Goal: Information Seeking & Learning: Check status

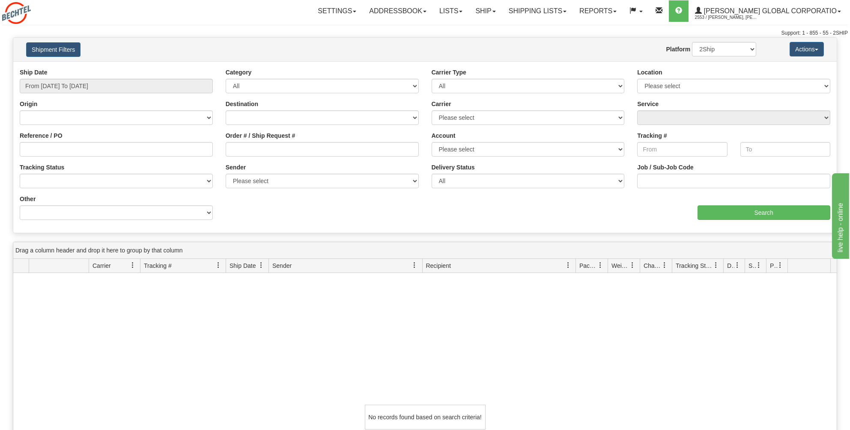
click at [435, 262] on span "Recipient" at bounding box center [438, 265] width 25 height 9
click at [817, 45] on button "Actions" at bounding box center [806, 49] width 34 height 15
click at [382, 57] on div "Shipment Filters Website Agent Nothing selected Client User Platform 2Ship Impo…" at bounding box center [424, 50] width 823 height 24
click at [573, 10] on link "Shipping lists" at bounding box center [537, 10] width 71 height 21
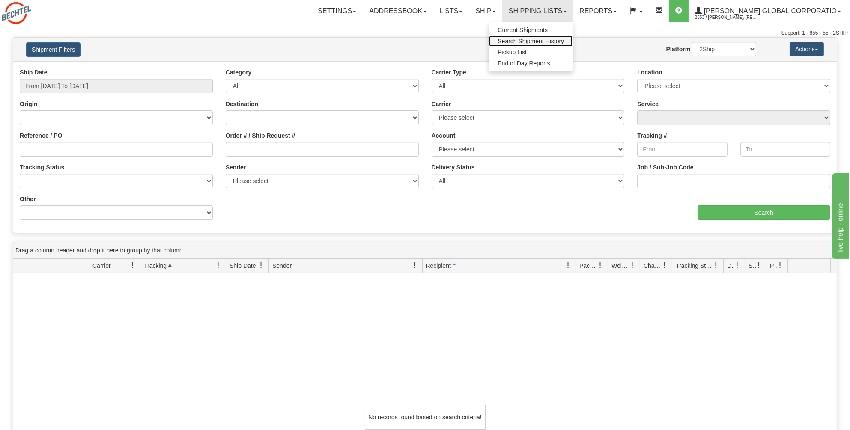
click at [553, 42] on span "Search Shipment History" at bounding box center [530, 41] width 66 height 7
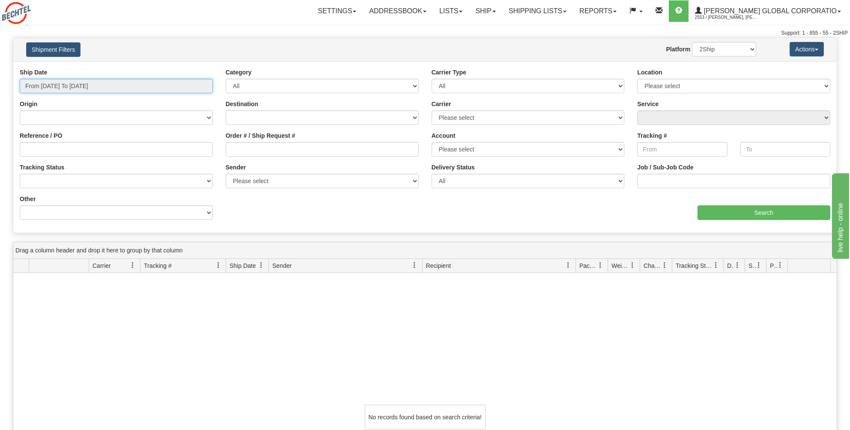
click at [124, 87] on input "From [DATE] To [DATE]" at bounding box center [116, 86] width 193 height 15
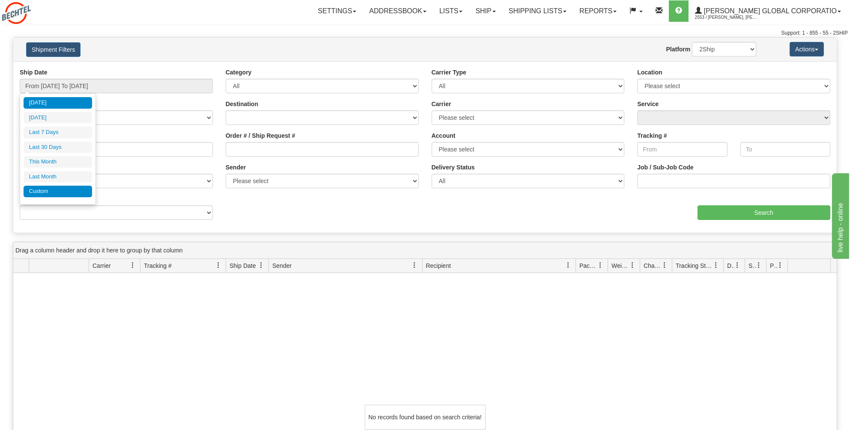
click at [44, 189] on li "Custom" at bounding box center [58, 192] width 68 height 12
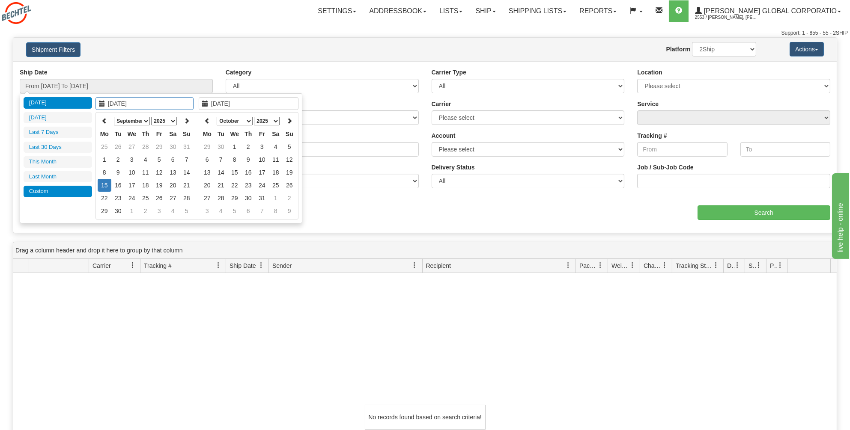
type input "[DATE]"
type input "08/31/2025"
type input "09/15/2025"
click at [101, 119] on icon at bounding box center [104, 121] width 6 height 6
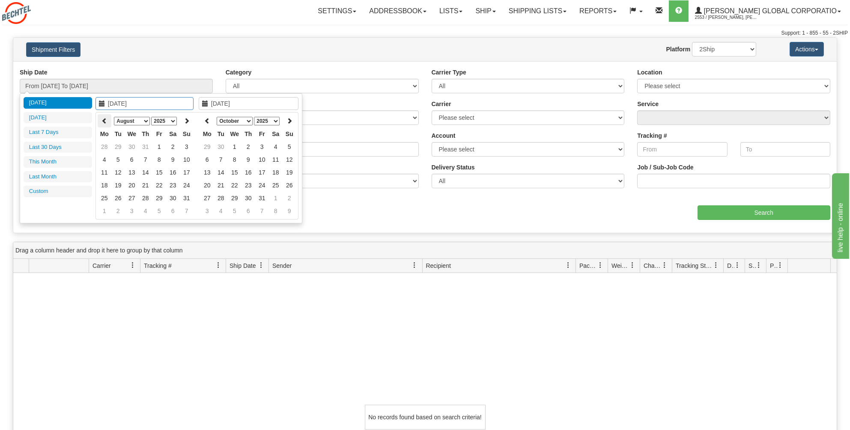
click at [102, 119] on icon at bounding box center [104, 121] width 6 height 6
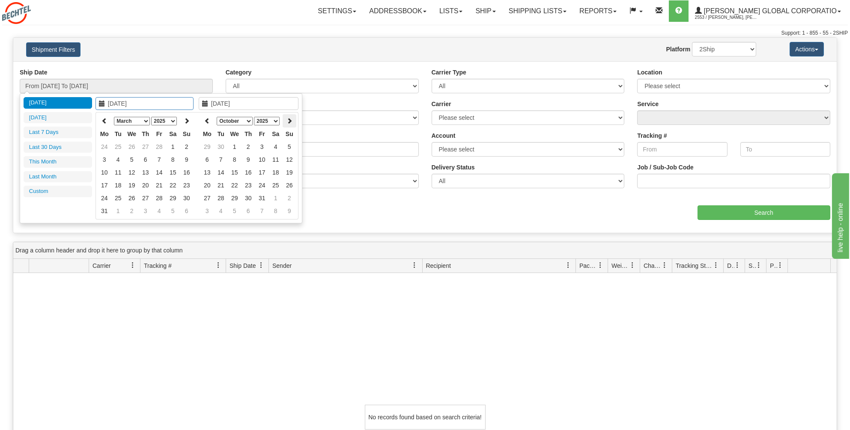
click at [288, 120] on icon at bounding box center [289, 121] width 6 height 6
click at [205, 119] on icon at bounding box center [207, 121] width 6 height 6
click at [205, 119] on th at bounding box center [207, 120] width 14 height 13
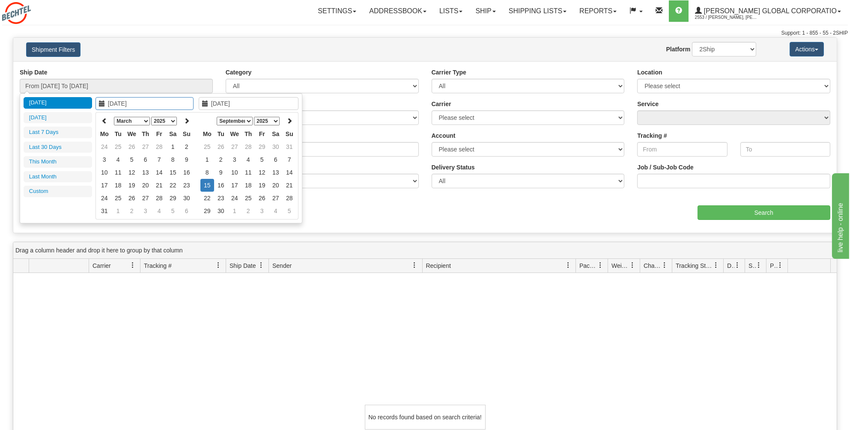
click at [205, 119] on th at bounding box center [207, 120] width 14 height 13
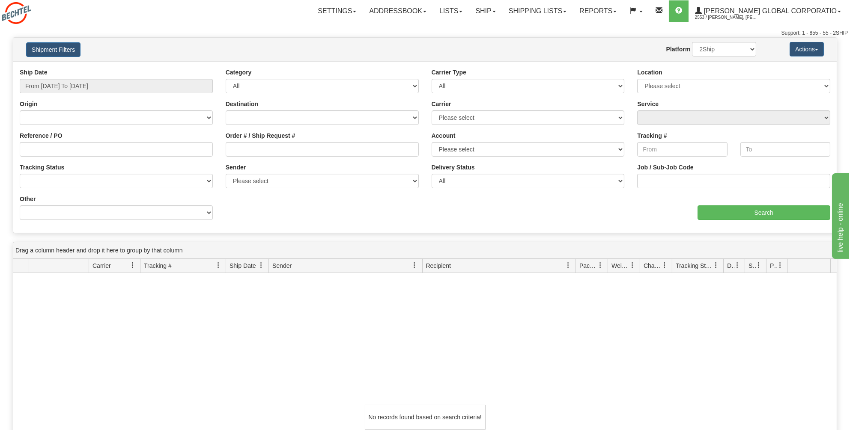
click at [371, 215] on div "Ship Date From 09/14/2025 To 09/15/2025 Category All Inbound Outbound Carrier T…" at bounding box center [424, 147] width 823 height 158
click at [160, 77] on div "Ship Date From 09/14/2025 To 09/15/2025" at bounding box center [116, 80] width 193 height 25
click at [129, 86] on input "From [DATE] To [DATE]" at bounding box center [116, 86] width 193 height 15
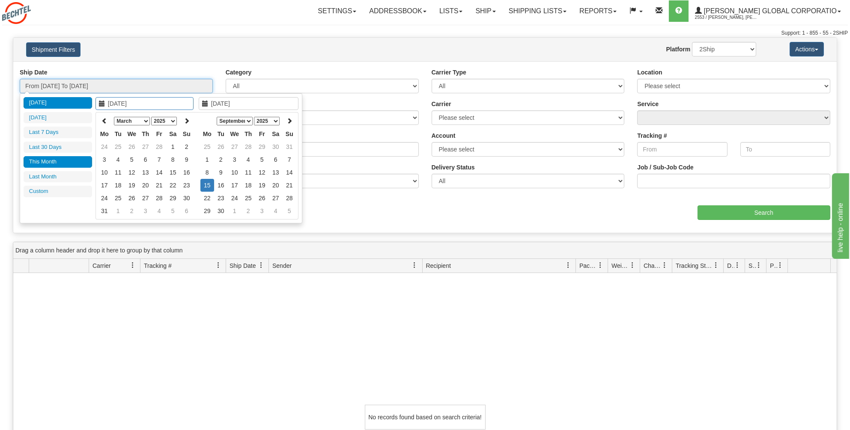
type input "09/01/2025"
type input "09/30/2025"
type input "03/03/2025"
type input "09/15/2025"
type input "09/01/2025"
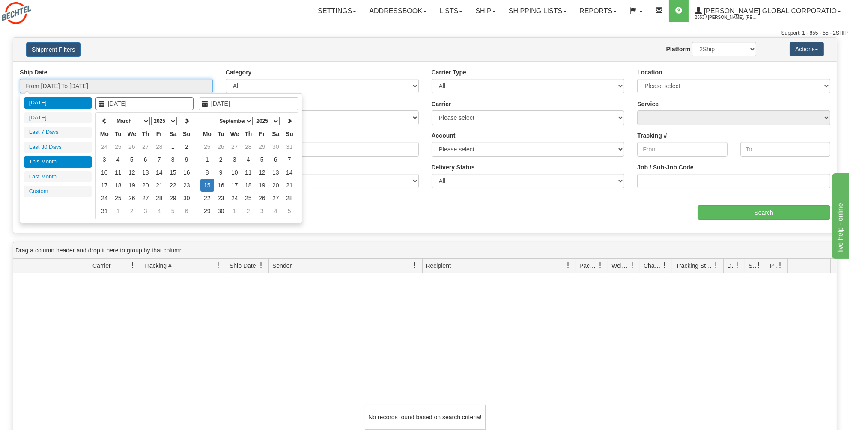
type input "09/30/2025"
type input "09/15/2025"
type input "08/01/2025"
type input "08/31/2025"
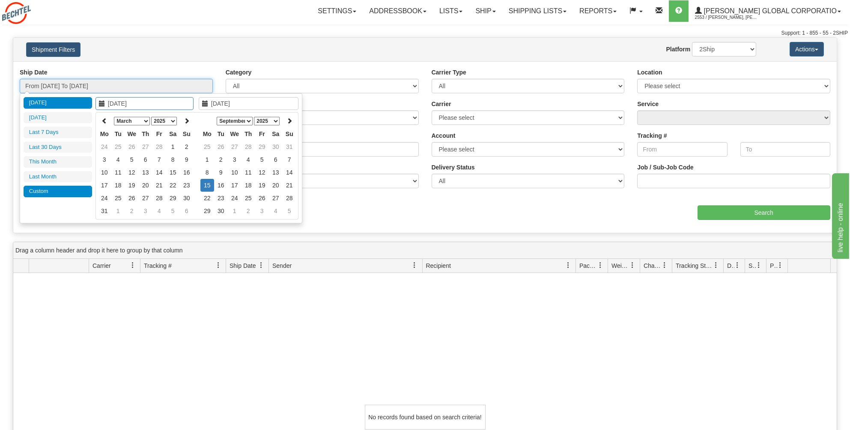
type input "09/15/2025"
click at [43, 187] on li "Custom" at bounding box center [58, 192] width 68 height 12
click at [38, 190] on li "Custom" at bounding box center [58, 192] width 68 height 12
type input "08/01/2025"
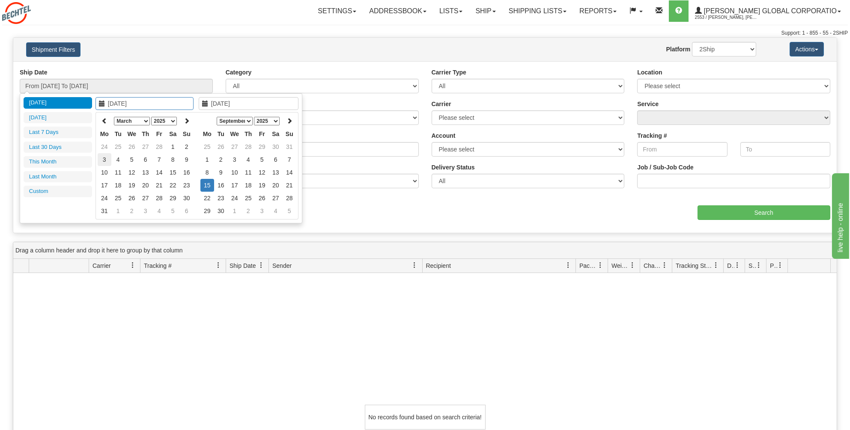
type input "08/31/2025"
type input "03/03/2025"
type input "09/15/2025"
click at [104, 119] on icon at bounding box center [104, 121] width 6 height 6
click at [188, 118] on icon at bounding box center [187, 121] width 6 height 6
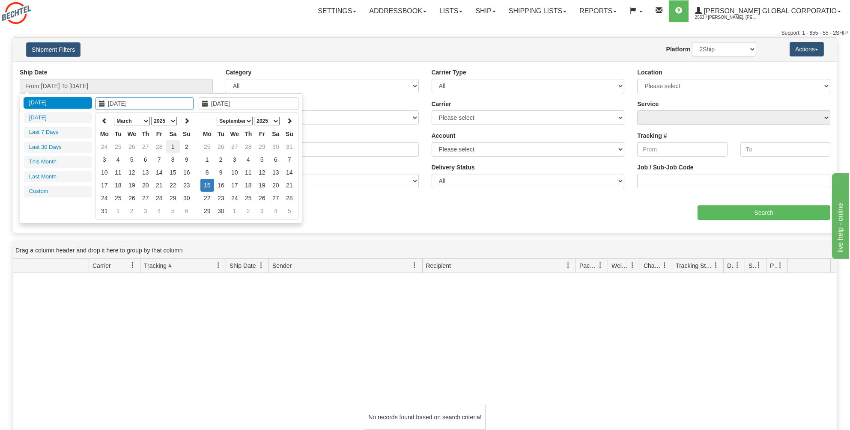
type input "03/01/2025"
click at [175, 145] on td "1" at bounding box center [173, 146] width 14 height 13
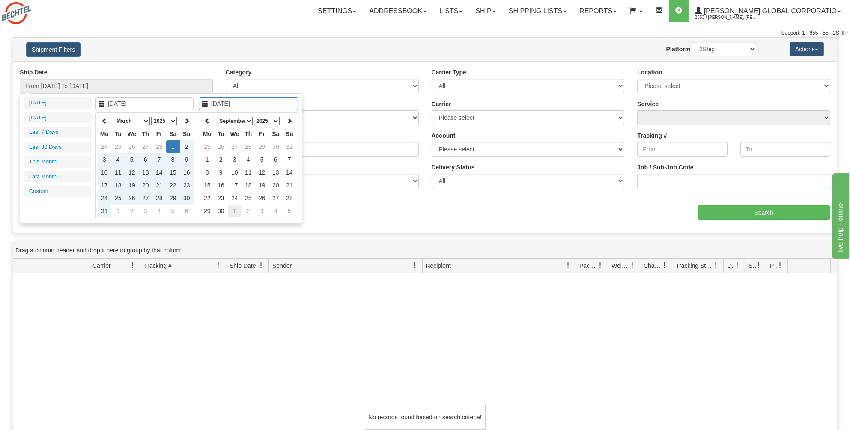
type input "10/01/2025"
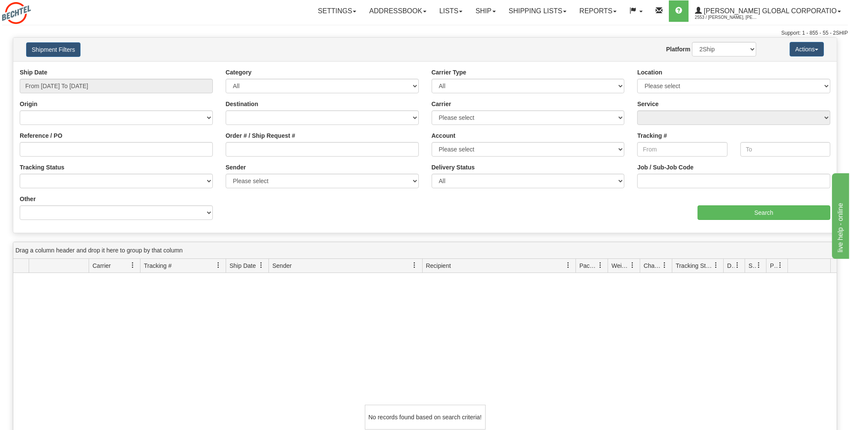
click at [168, 291] on div "No records found based on search criteria!" at bounding box center [424, 417] width 823 height 288
click at [469, 9] on link "Lists" at bounding box center [451, 10] width 36 height 21
click at [502, 9] on link "Ship" at bounding box center [485, 10] width 33 height 21
click at [616, 12] on span at bounding box center [614, 12] width 3 height 2
click at [577, 31] on span "Standard" at bounding box center [565, 30] width 24 height 7
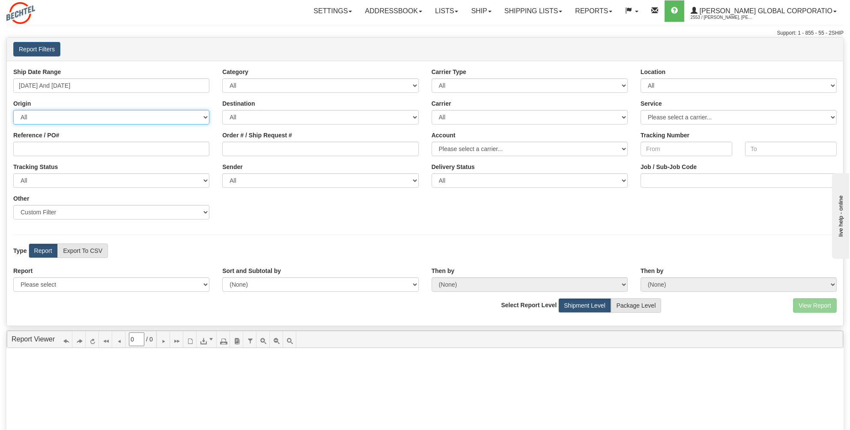
click at [206, 117] on select "All AFGHANISTAN ALAND ISLANDS ALBANIA ALGERIA AMERICAN SAMOA ANDORRA ANGOLA ANG…" at bounding box center [111, 117] width 196 height 15
click at [358, 13] on link "Settings" at bounding box center [332, 10] width 51 height 21
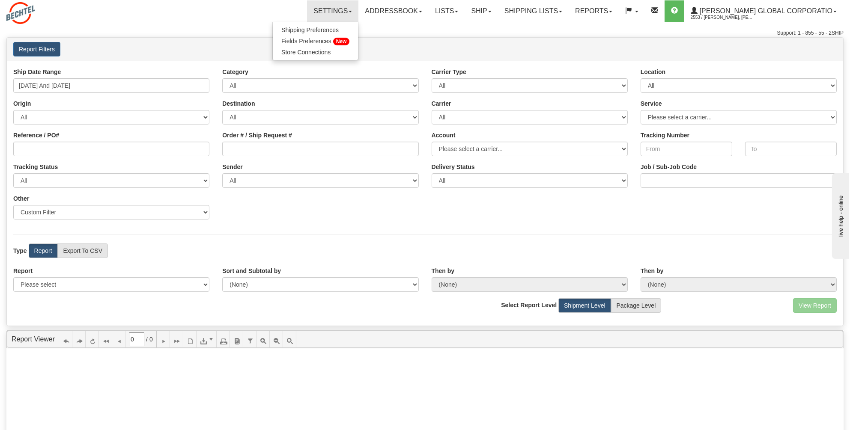
click at [250, 22] on div "Settings Shipping Preferences Fields Preferences New Store Connections Addressb…" at bounding box center [498, 10] width 690 height 21
click at [458, 11] on span at bounding box center [456, 12] width 3 height 2
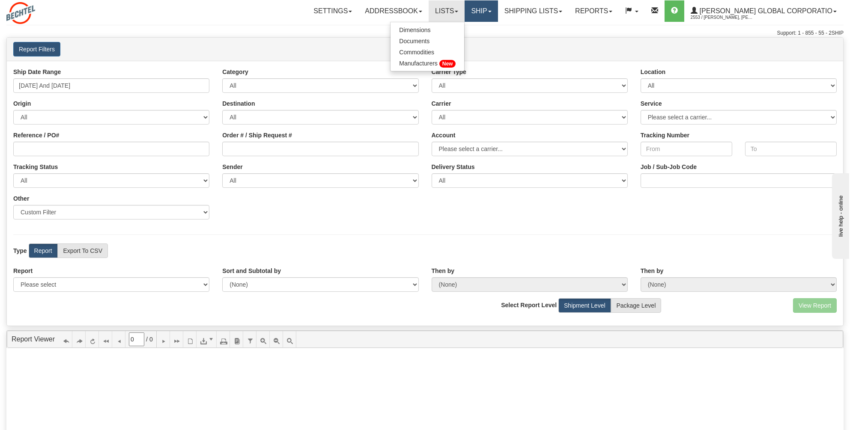
click at [491, 11] on span at bounding box center [489, 12] width 3 height 2
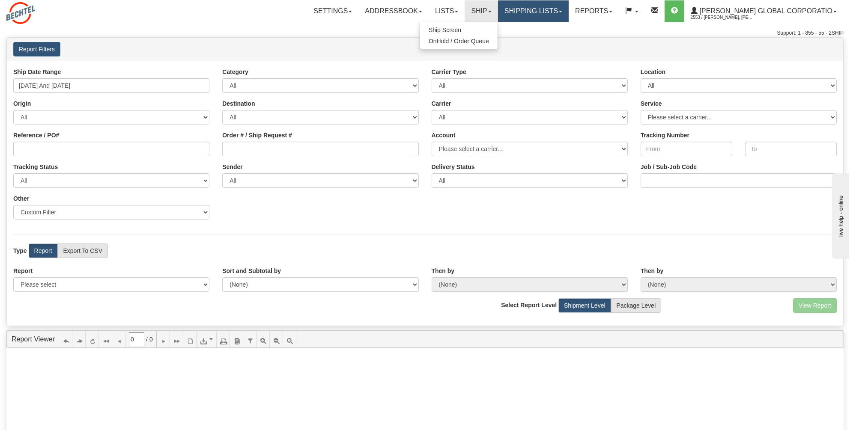
click at [562, 11] on span at bounding box center [560, 12] width 3 height 2
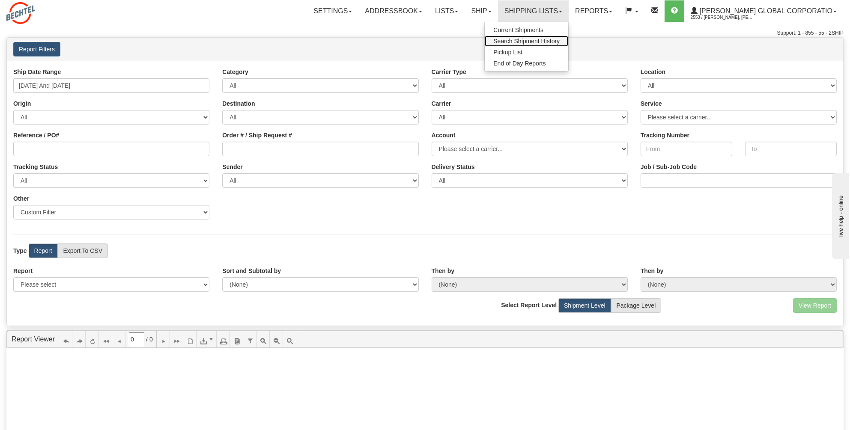
click at [544, 40] on span "Search Shipment History" at bounding box center [526, 41] width 66 height 7
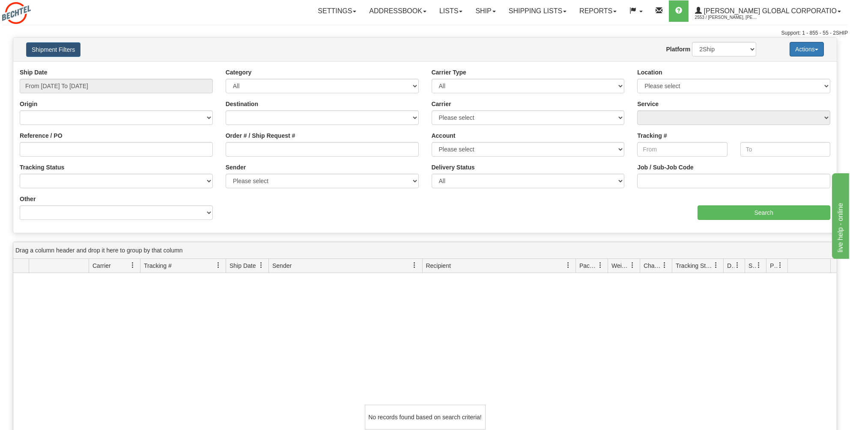
click at [818, 48] on button "Actions" at bounding box center [806, 49] width 34 height 15
click at [565, 212] on div "aaa Search" at bounding box center [631, 207] width 412 height 25
click at [623, 10] on link "Reports" at bounding box center [598, 10] width 50 height 21
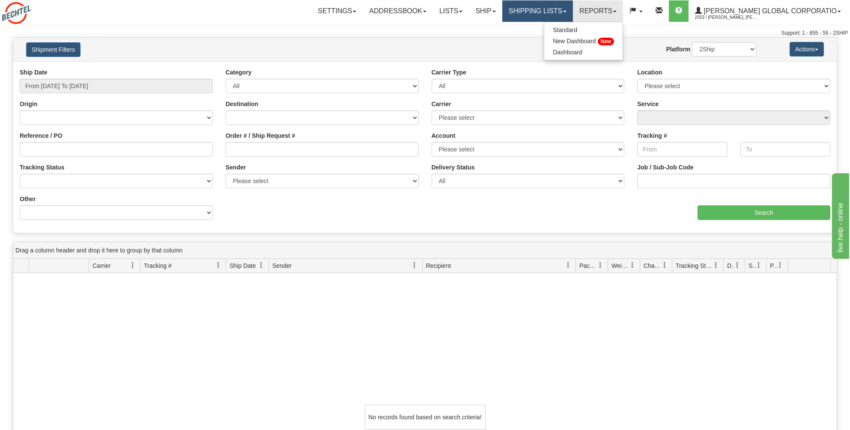
click at [573, 12] on link "Shipping lists" at bounding box center [537, 10] width 71 height 21
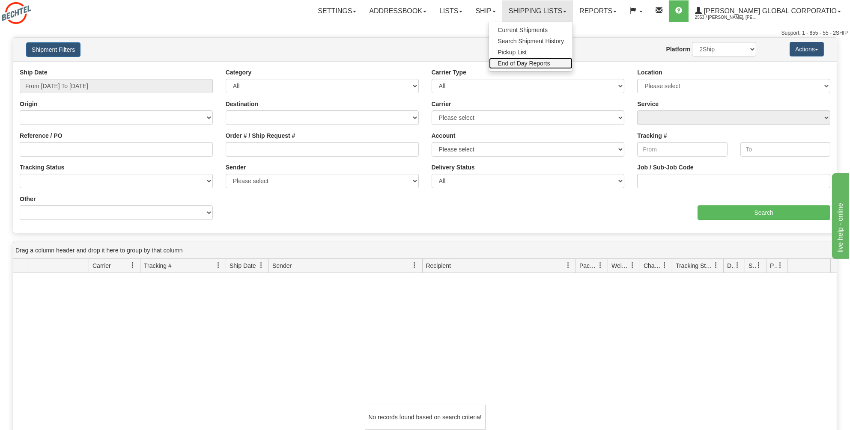
click at [539, 63] on span "End of Day Reports" at bounding box center [523, 63] width 52 height 7
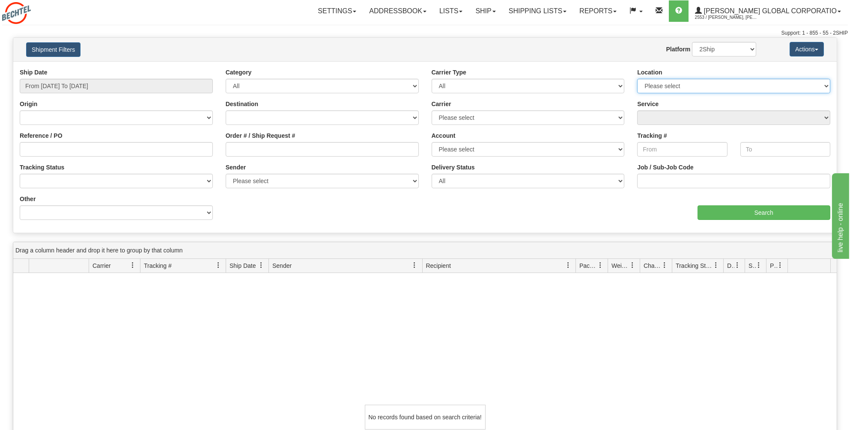
click at [824, 84] on select "Please select [GEOGRAPHIC_DATA]" at bounding box center [733, 86] width 193 height 15
select select "5658"
click at [637, 79] on select "Please select [GEOGRAPHIC_DATA]" at bounding box center [733, 86] width 193 height 15
click at [665, 146] on input "Tracking #" at bounding box center [682, 149] width 90 height 15
click at [664, 151] on input "Tracking #" at bounding box center [682, 149] width 90 height 15
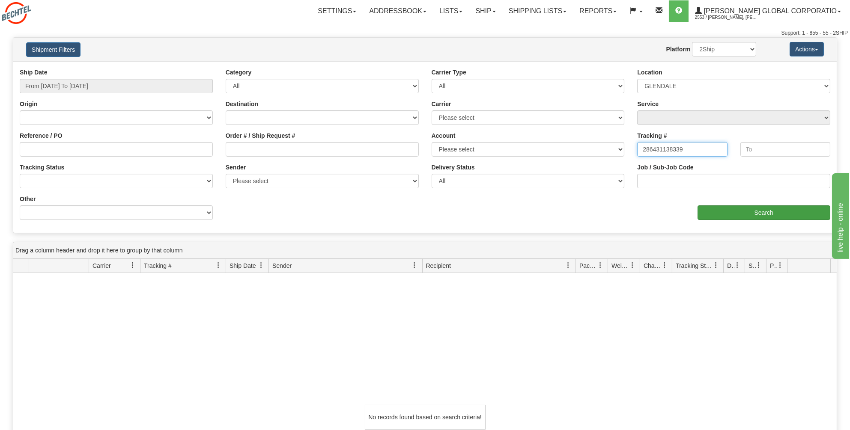
type input "286431138339"
click at [762, 209] on input "Search" at bounding box center [763, 212] width 133 height 15
